Goal: Task Accomplishment & Management: Manage account settings

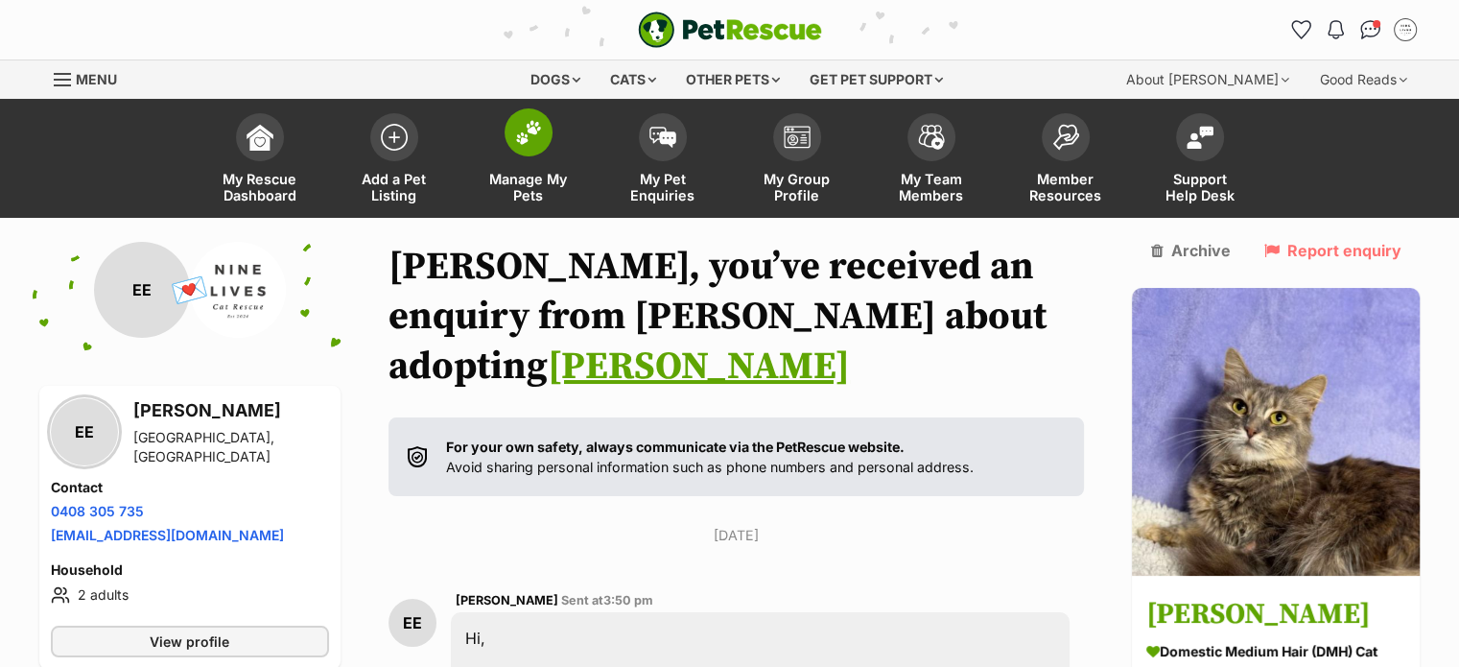
click at [522, 131] on img at bounding box center [528, 132] width 27 height 25
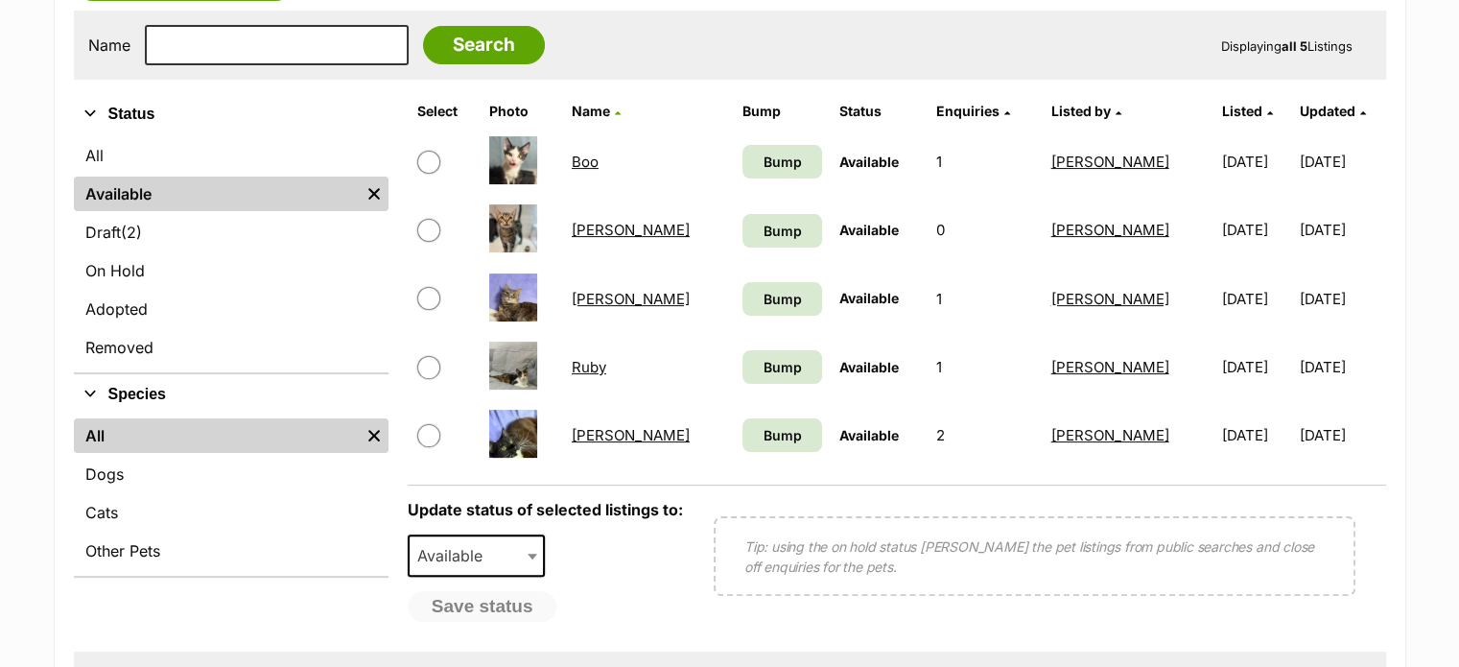
click at [433, 433] on input "checkbox" at bounding box center [428, 435] width 23 height 23
checkbox input "true"
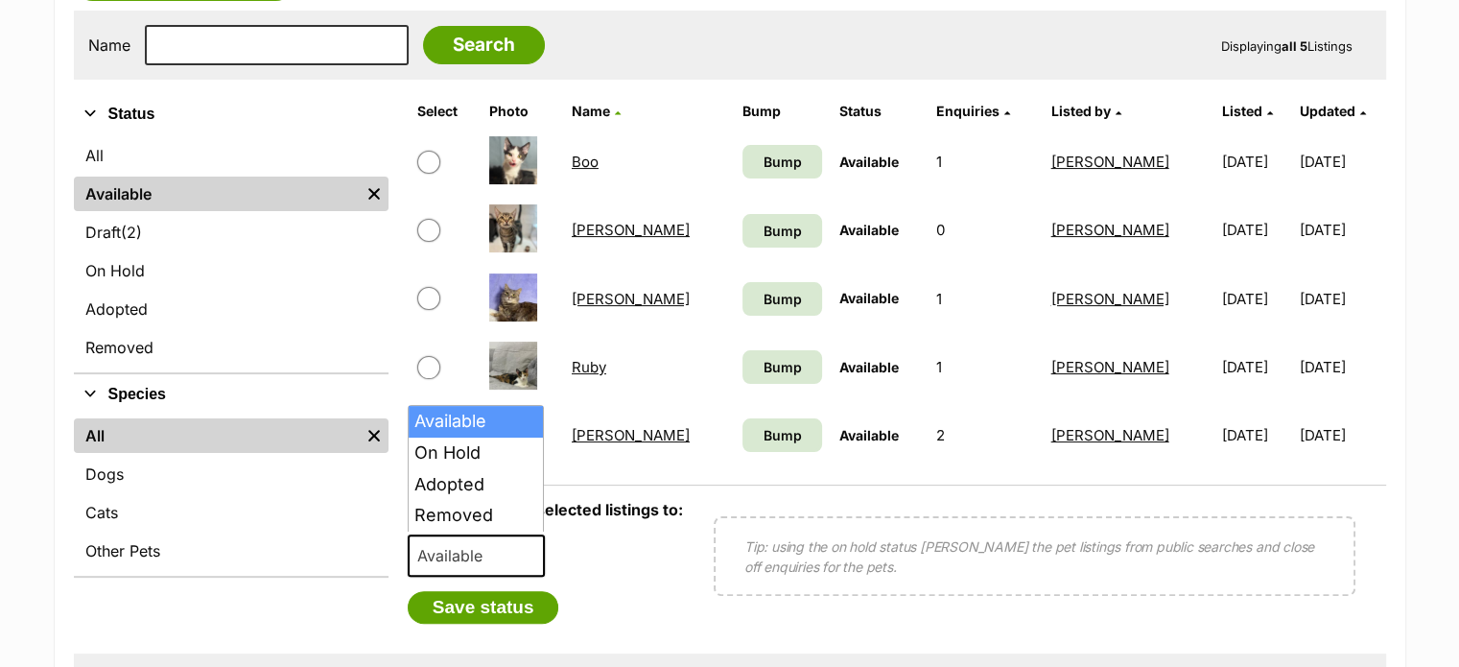
click at [526, 543] on span "Available" at bounding box center [477, 555] width 138 height 42
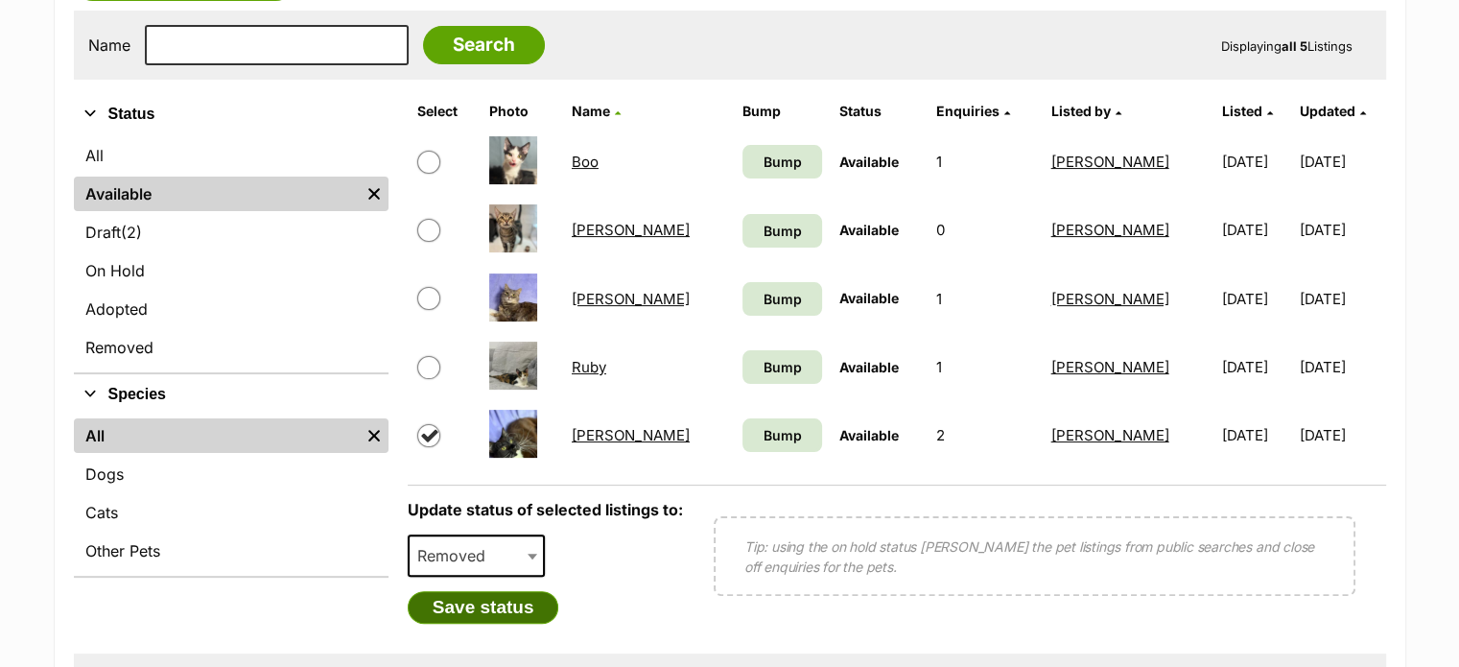
click at [466, 601] on button "Save status" at bounding box center [484, 607] width 152 height 33
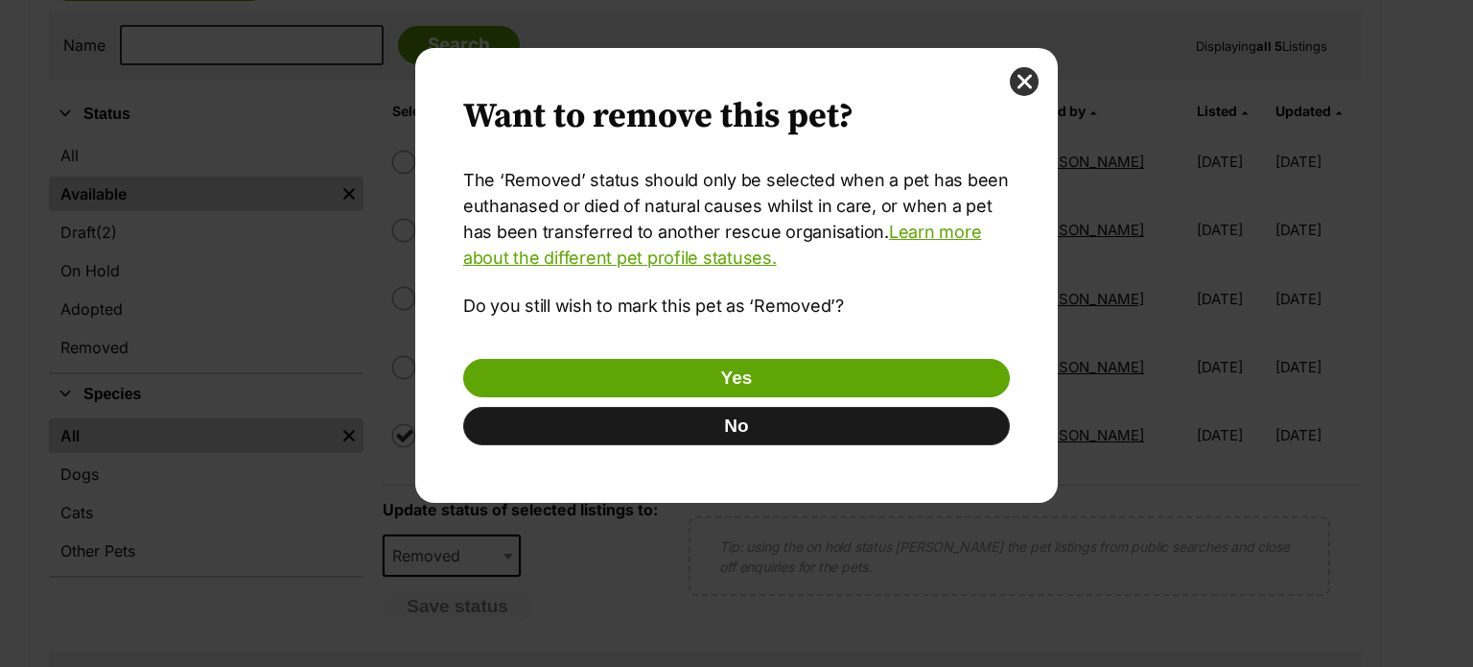
click at [759, 421] on button "No" at bounding box center [736, 426] width 547 height 38
click at [737, 426] on button "No" at bounding box center [736, 426] width 547 height 38
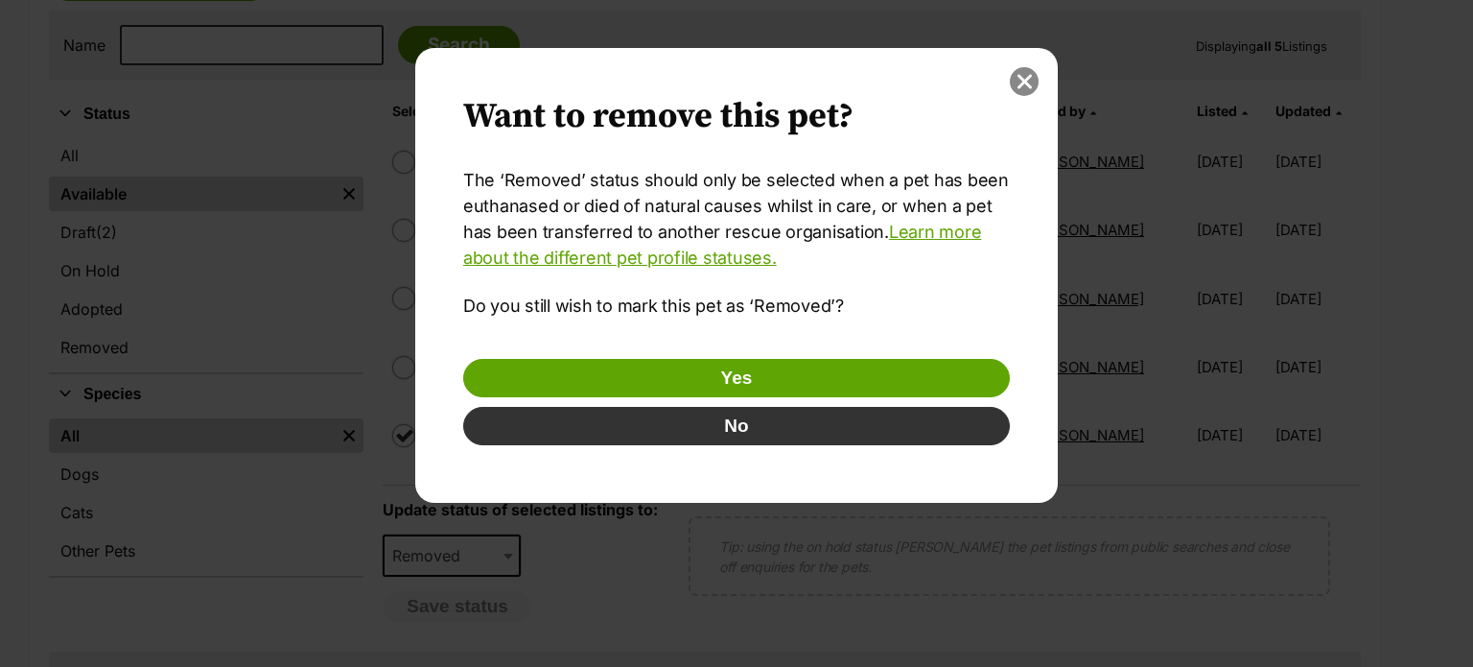
click at [1018, 76] on button "close" at bounding box center [1024, 81] width 29 height 29
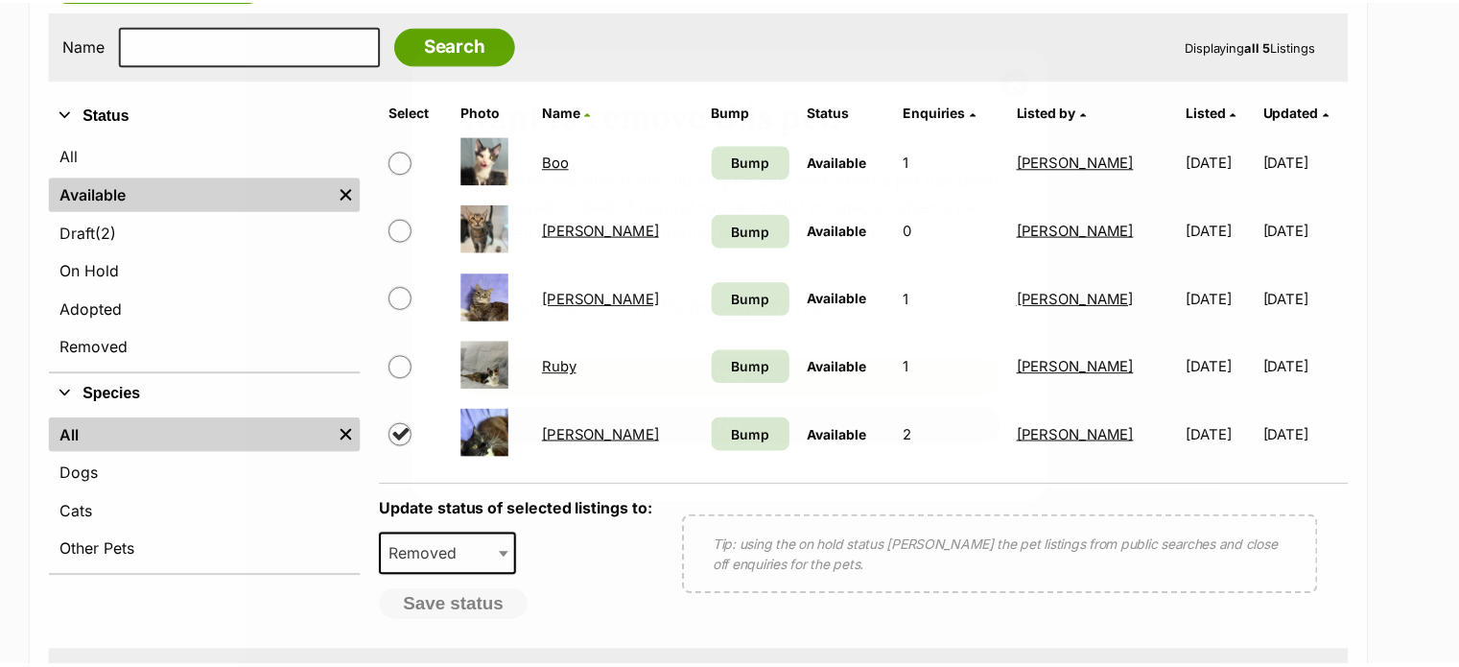
scroll to position [384, 0]
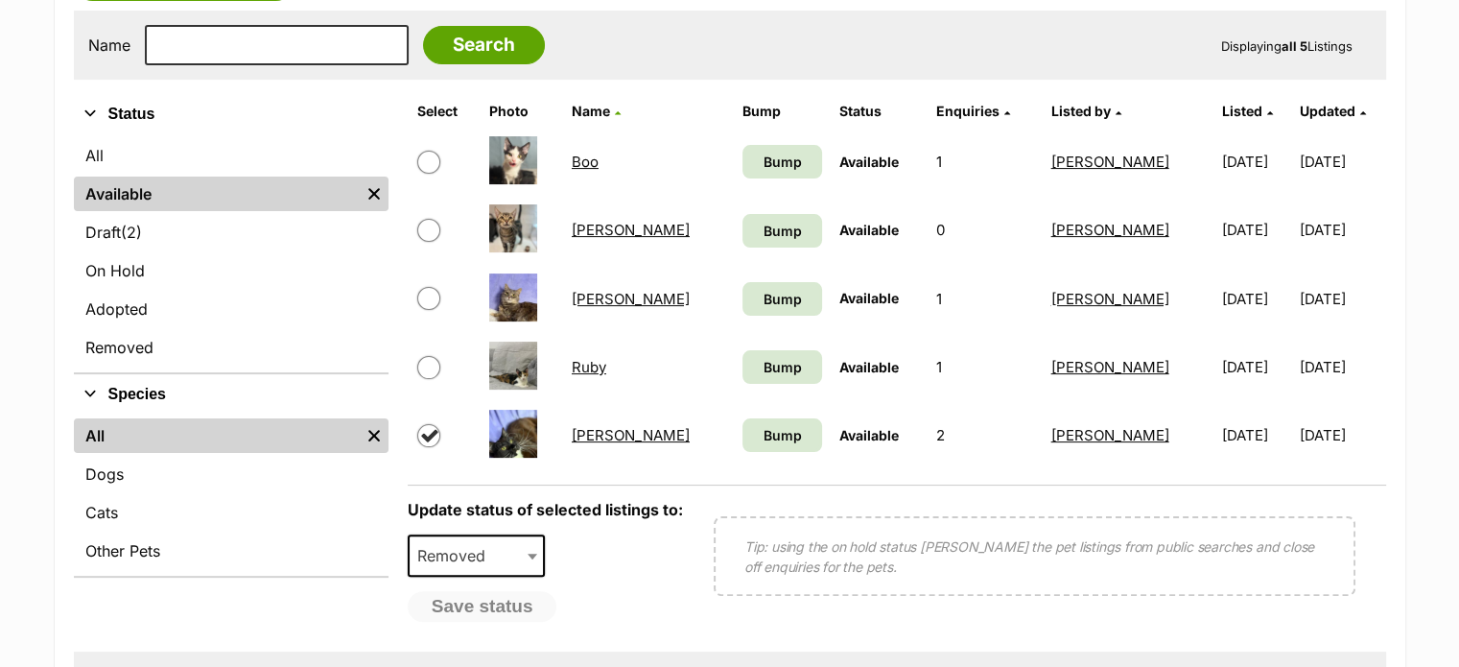
click at [451, 562] on span "Removed" at bounding box center [457, 555] width 95 height 27
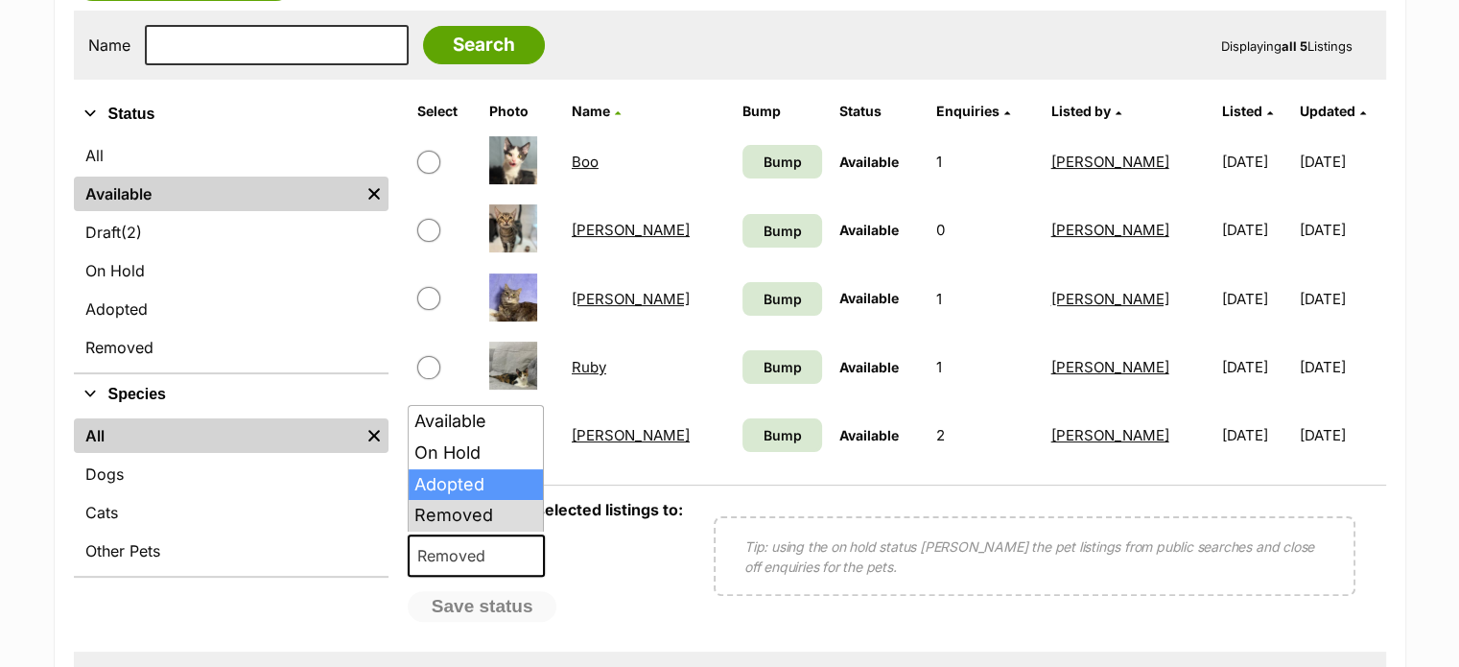
select select "rehomed"
click at [477, 547] on span "Adopted" at bounding box center [454, 555] width 89 height 27
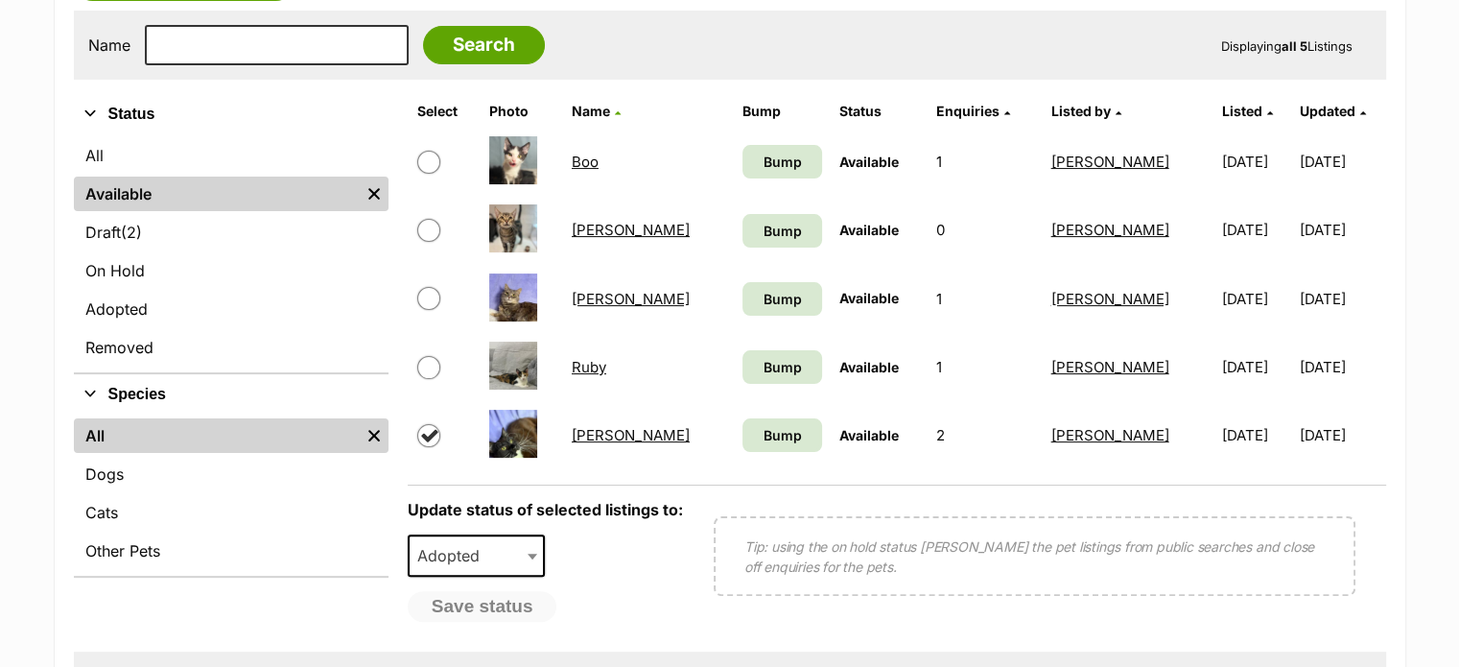
click at [420, 429] on input "checkbox" at bounding box center [428, 435] width 23 height 23
checkbox input "false"
click at [428, 366] on input "checkbox" at bounding box center [428, 367] width 23 height 23
checkbox input "true"
click at [427, 429] on input "checkbox" at bounding box center [428, 435] width 23 height 23
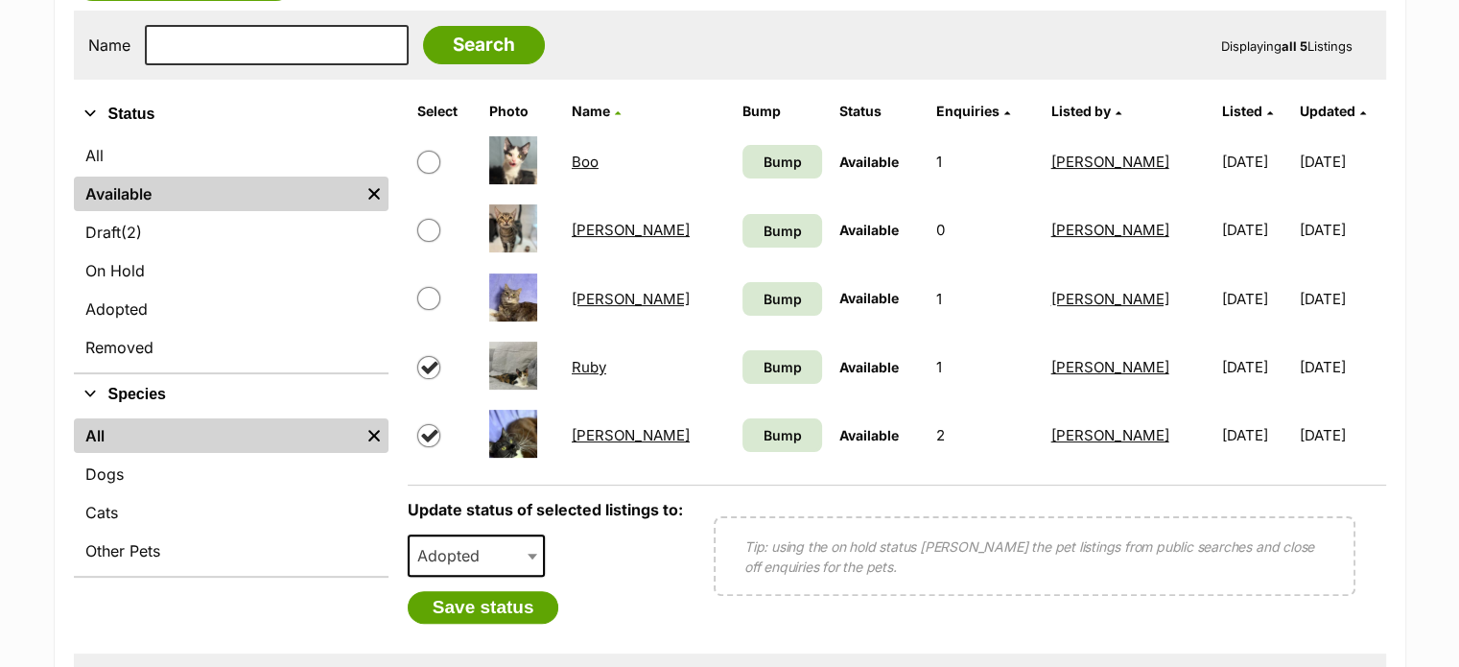
checkbox input "true"
click at [477, 545] on span "Adopted" at bounding box center [454, 555] width 89 height 27
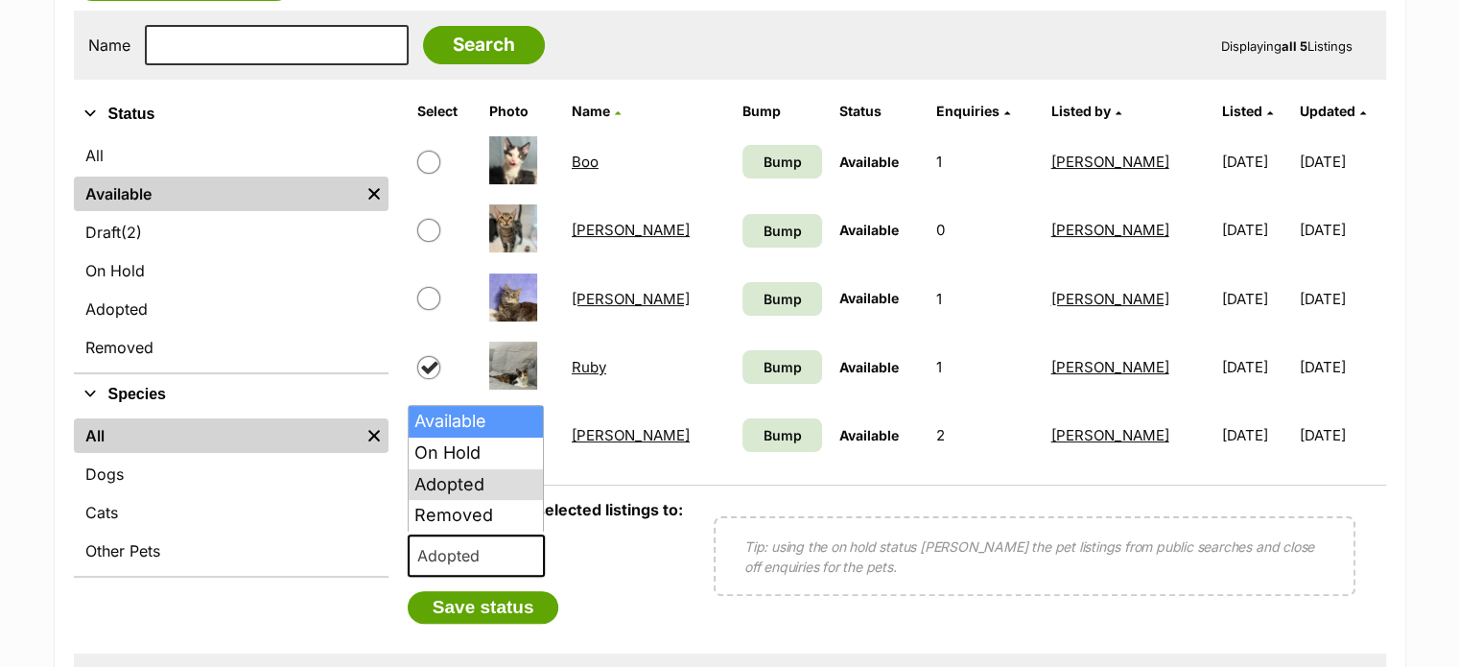
click at [445, 369] on span at bounding box center [444, 367] width 55 height 23
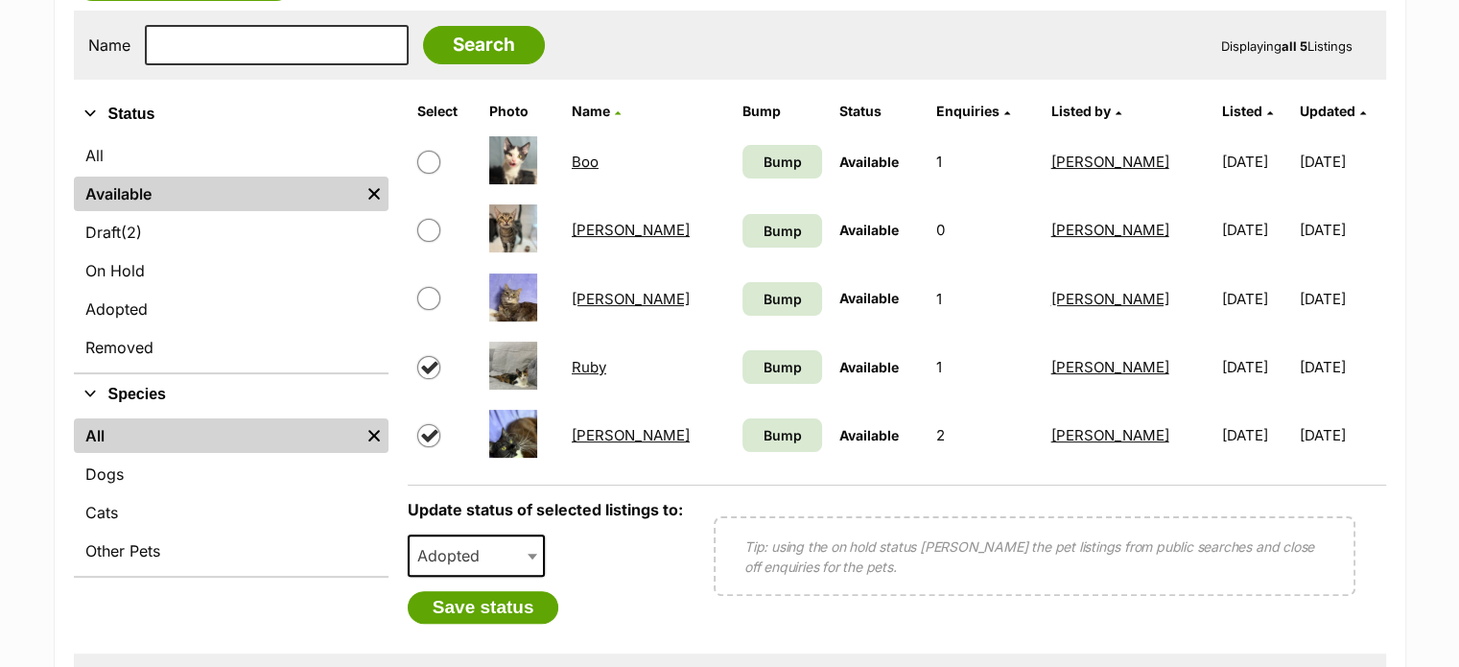
click at [428, 361] on input "checkbox" at bounding box center [428, 367] width 23 height 23
checkbox input "false"
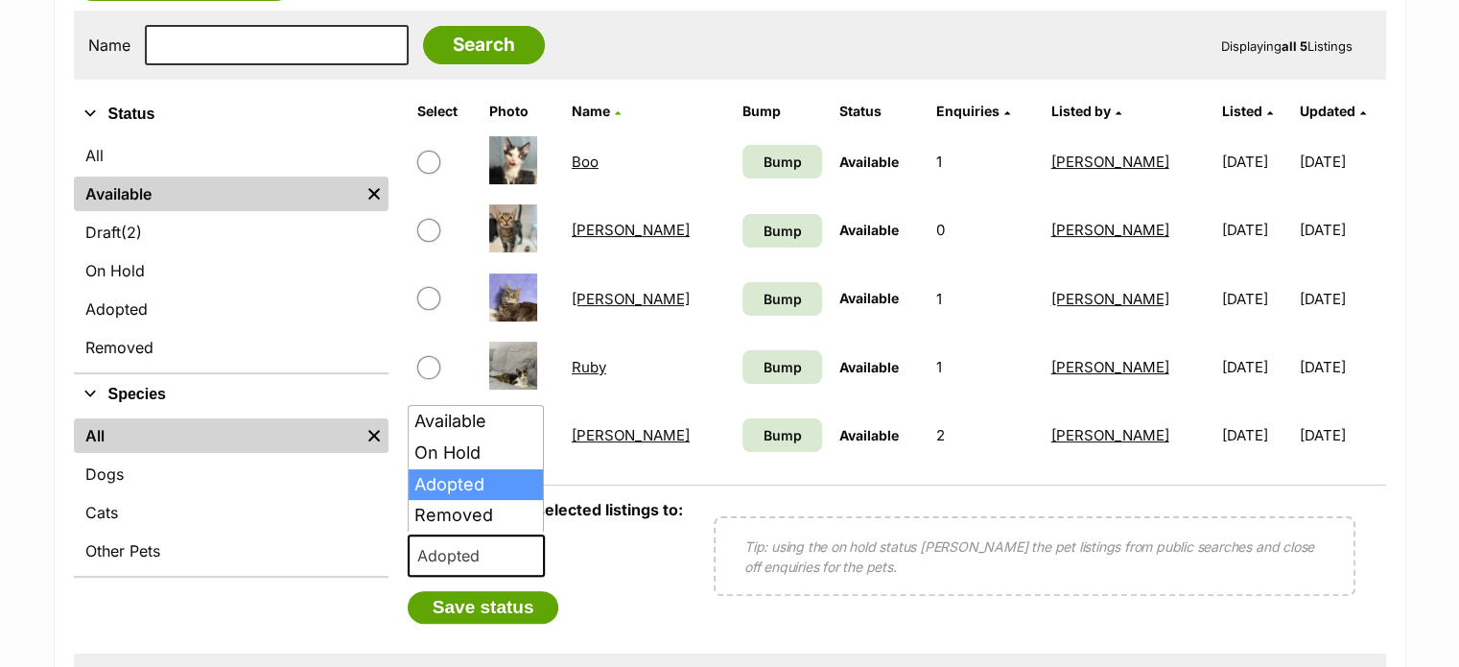
click at [469, 550] on span "Adopted" at bounding box center [454, 555] width 89 height 27
drag, startPoint x: 465, startPoint y: 478, endPoint x: 460, endPoint y: 516, distance: 38.7
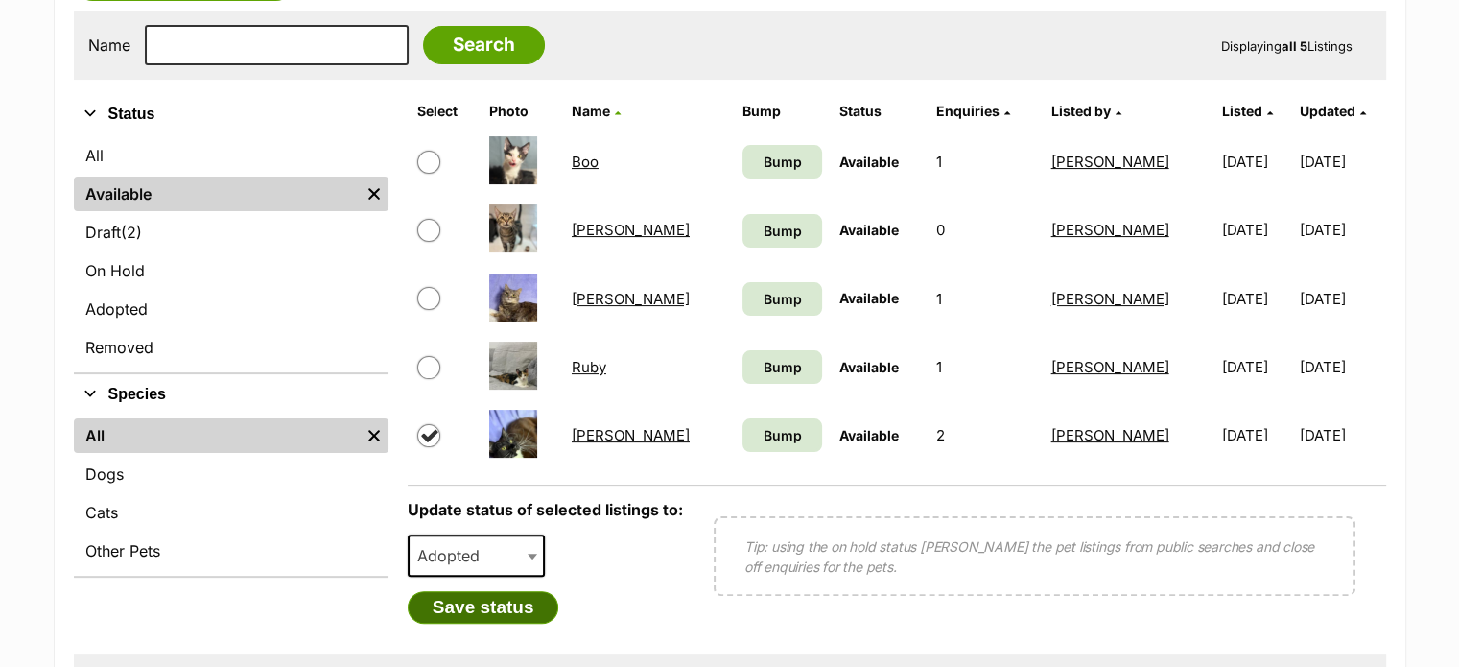
click at [464, 598] on button "Save status" at bounding box center [484, 607] width 152 height 33
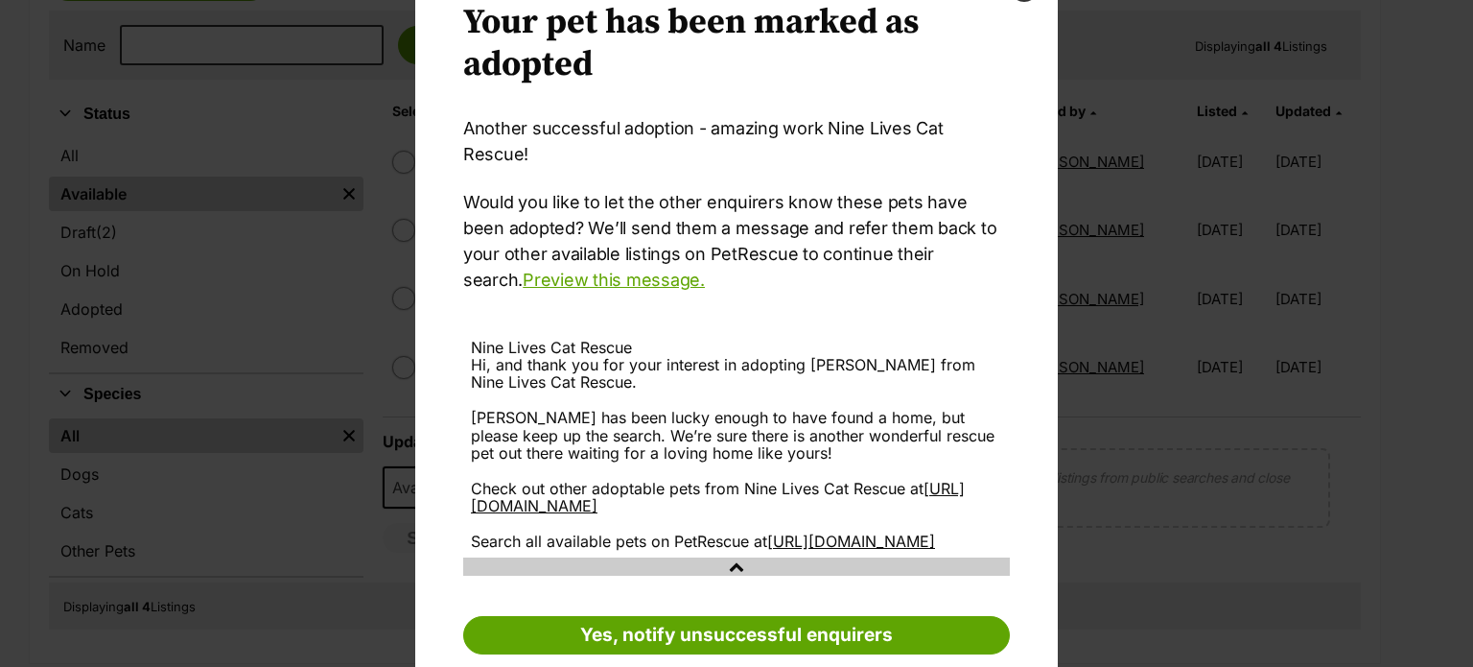
scroll to position [147, 0]
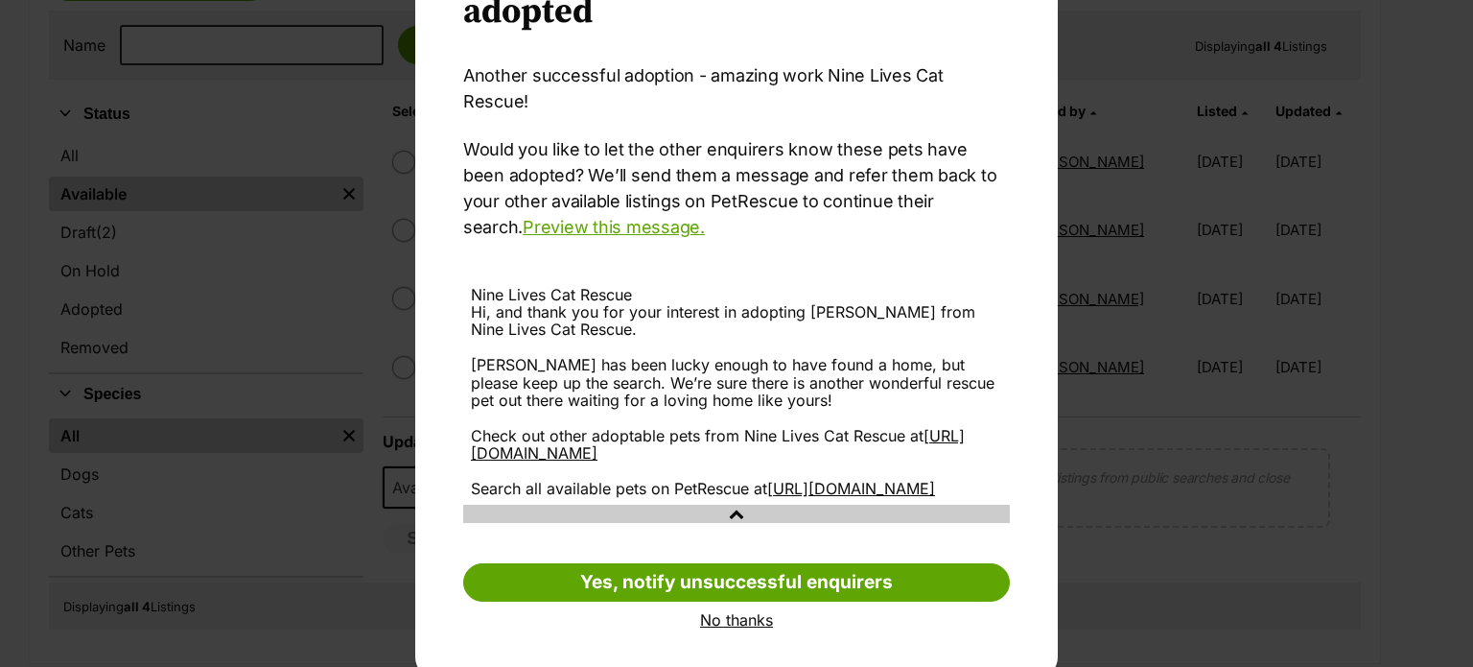
click at [715, 611] on link "No thanks" at bounding box center [736, 619] width 547 height 17
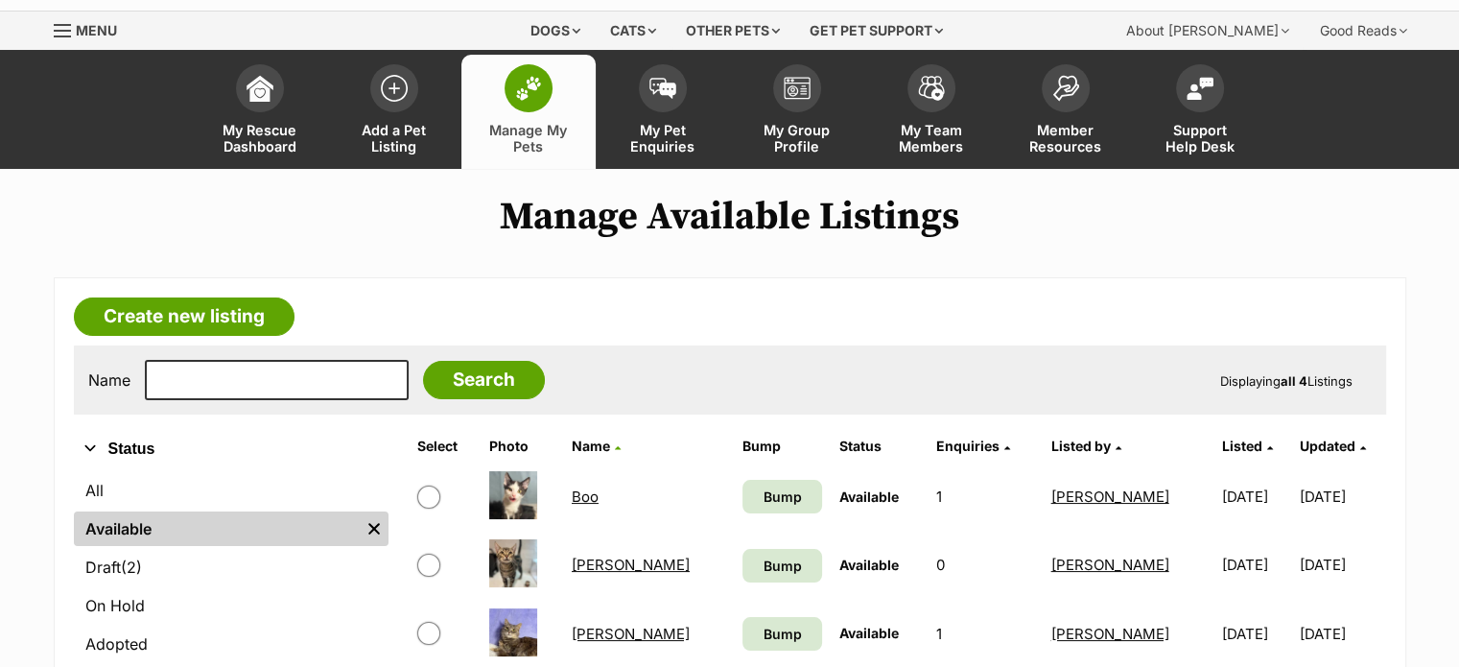
scroll to position [0, 0]
